Goal: Task Accomplishment & Management: Manage account settings

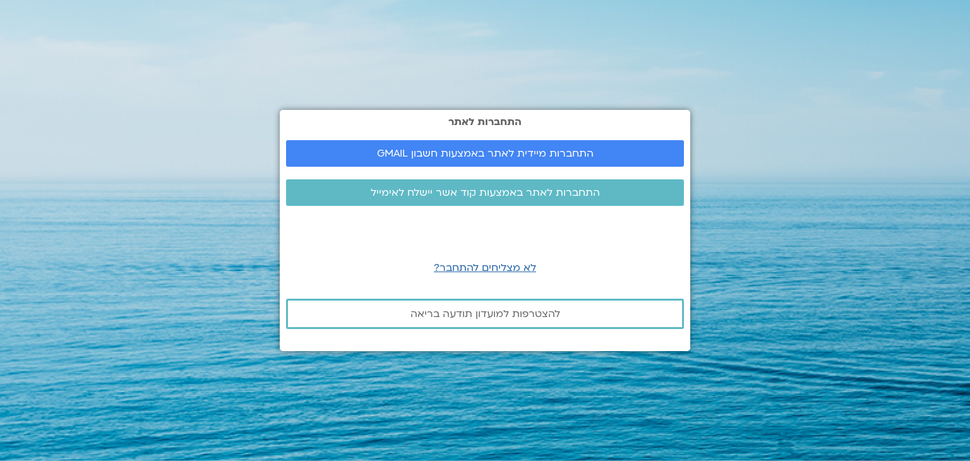
click at [425, 150] on span "התחברות מיידית לאתר באמצעות חשבון GMAIL" at bounding box center [485, 153] width 217 height 11
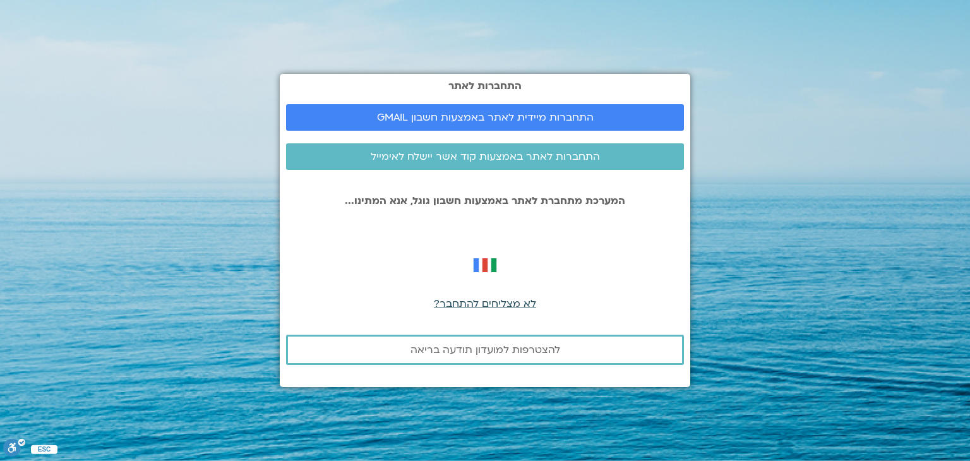
click at [478, 306] on span "לא מצליחים להתחבר?" at bounding box center [485, 304] width 102 height 14
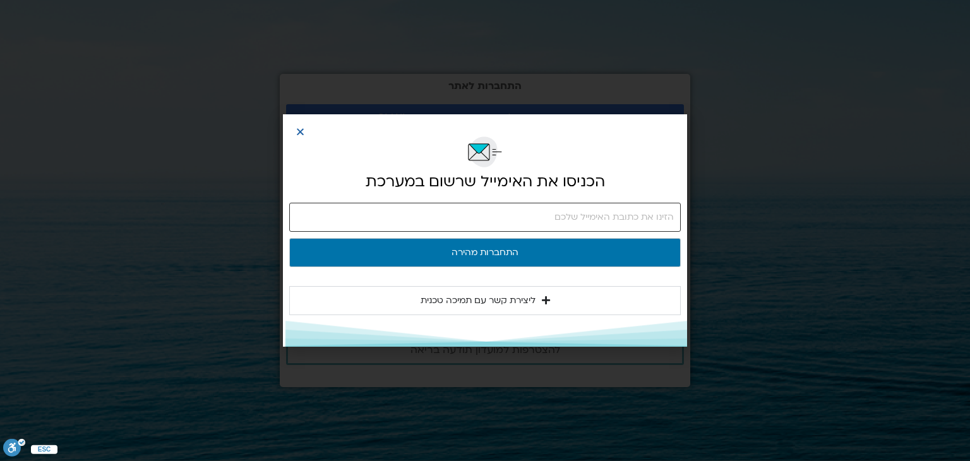
click at [503, 213] on input "email" at bounding box center [485, 217] width 392 height 29
type input "[EMAIL_ADDRESS][DOMAIN_NAME]"
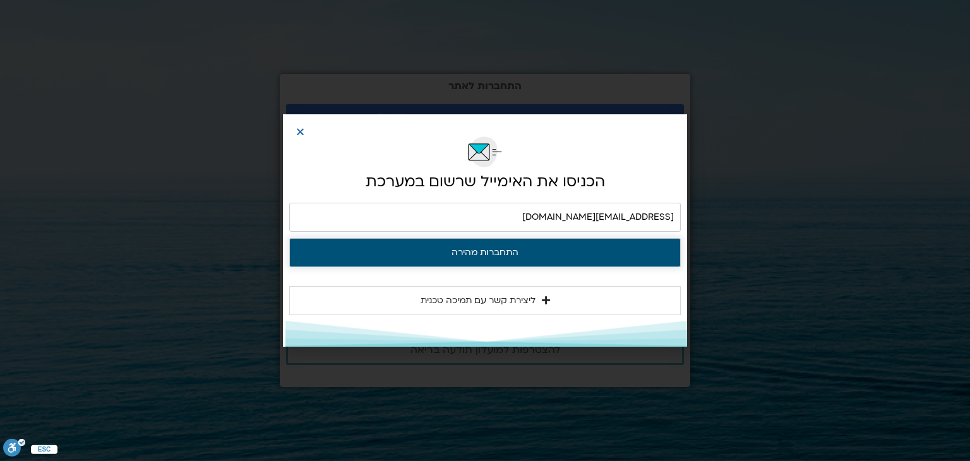
click at [559, 250] on button "התחברות מהירה" at bounding box center [485, 252] width 392 height 29
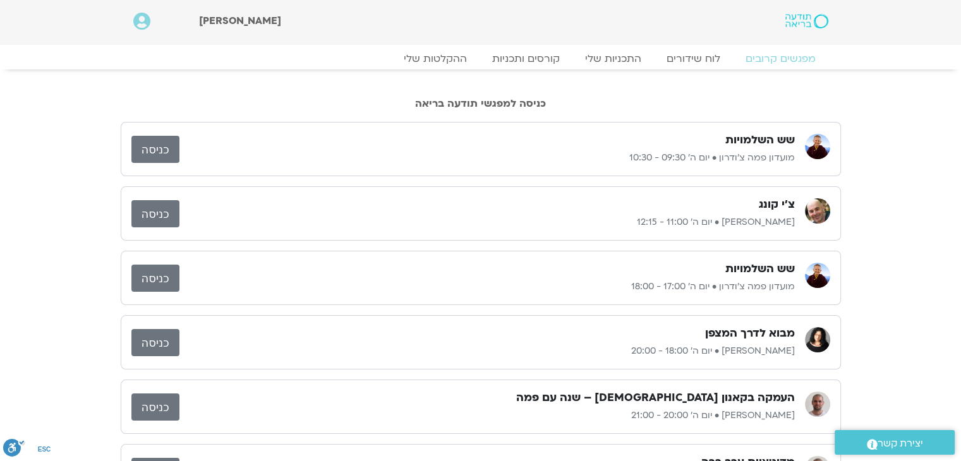
click at [167, 150] on link "כניסה" at bounding box center [155, 149] width 48 height 27
